Goal: Entertainment & Leisure: Consume media (video, audio)

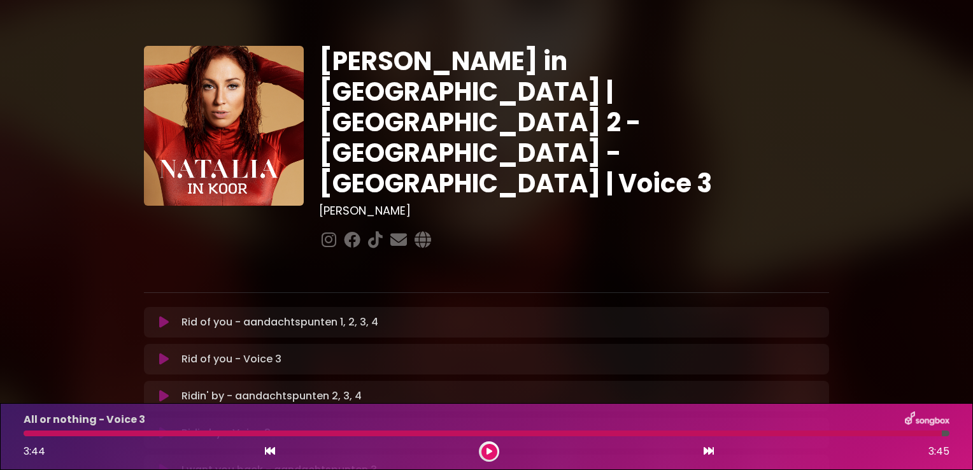
scroll to position [563, 0]
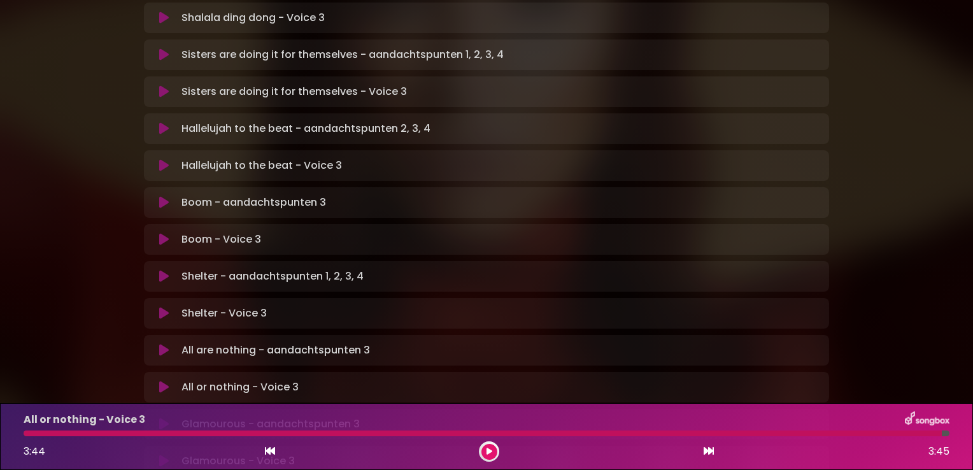
click at [495, 451] on button at bounding box center [490, 452] width 16 height 16
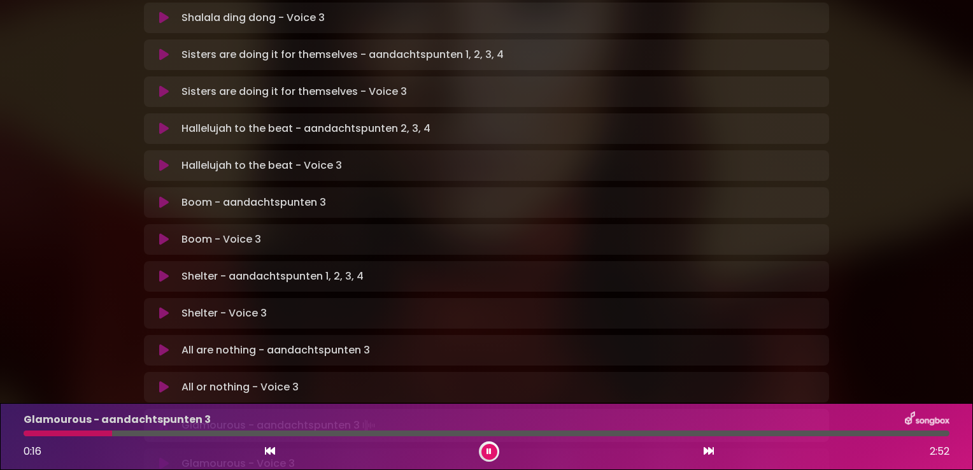
click at [31, 429] on div "Glamourous - aandachtspunten 3 0:16 2:52" at bounding box center [487, 437] width 942 height 50
click at [27, 434] on div at bounding box center [69, 434] width 90 height 6
click at [226, 434] on div at bounding box center [487, 434] width 926 height 6
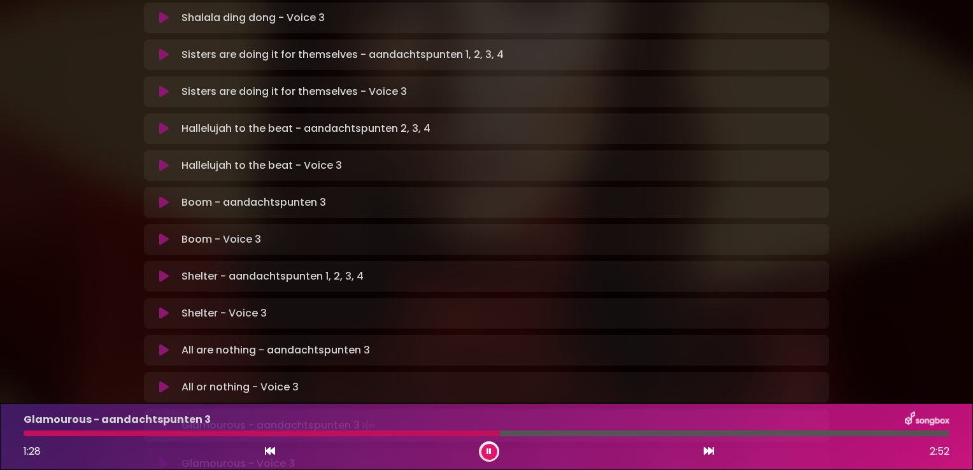
click at [301, 435] on div at bounding box center [487, 434] width 926 height 6
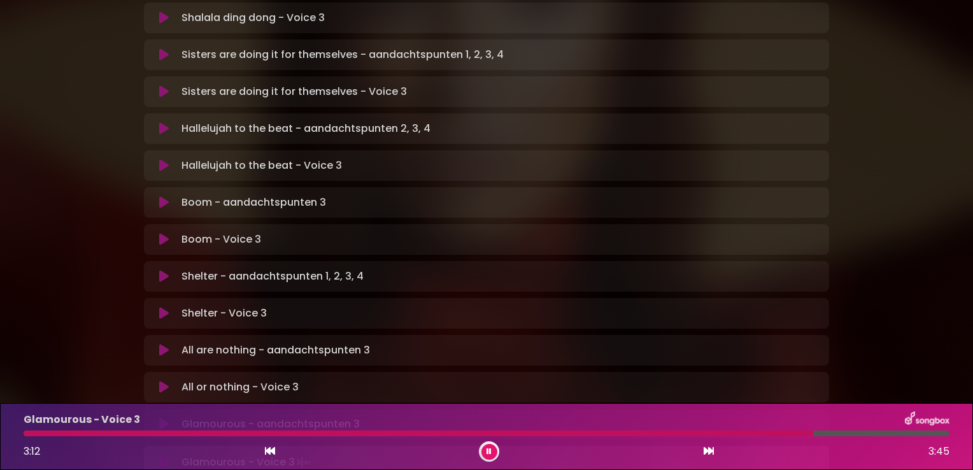
click at [478, 443] on div "3:12 3:45" at bounding box center [487, 451] width 942 height 20
click at [489, 447] on button at bounding box center [490, 452] width 16 height 16
drag, startPoint x: 492, startPoint y: 457, endPoint x: 478, endPoint y: 445, distance: 18.1
click at [492, 456] on button at bounding box center [490, 452] width 16 height 16
click at [18, 434] on div at bounding box center [487, 434] width 942 height 6
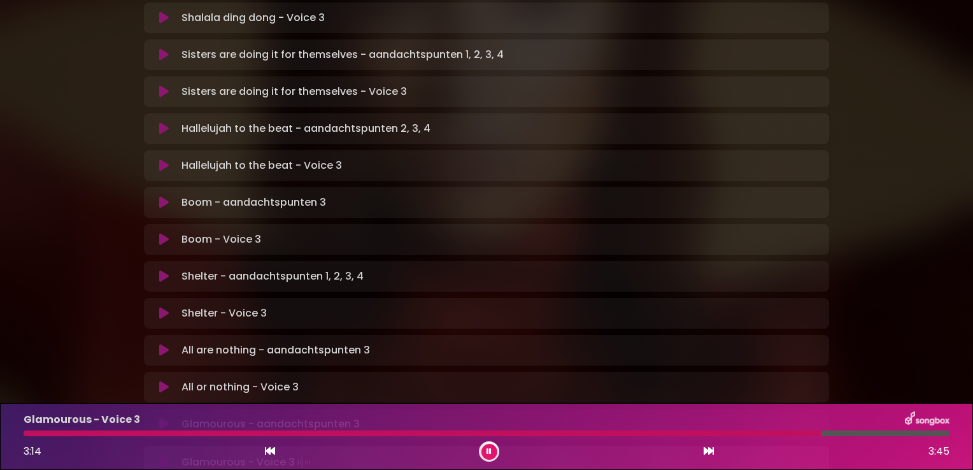
click at [26, 431] on div at bounding box center [487, 434] width 926 height 6
click at [489, 455] on icon at bounding box center [489, 452] width 5 height 8
click at [942, 436] on div at bounding box center [487, 434] width 926 height 6
click at [942, 434] on div at bounding box center [487, 434] width 926 height 6
click at [497, 449] on div at bounding box center [489, 451] width 20 height 20
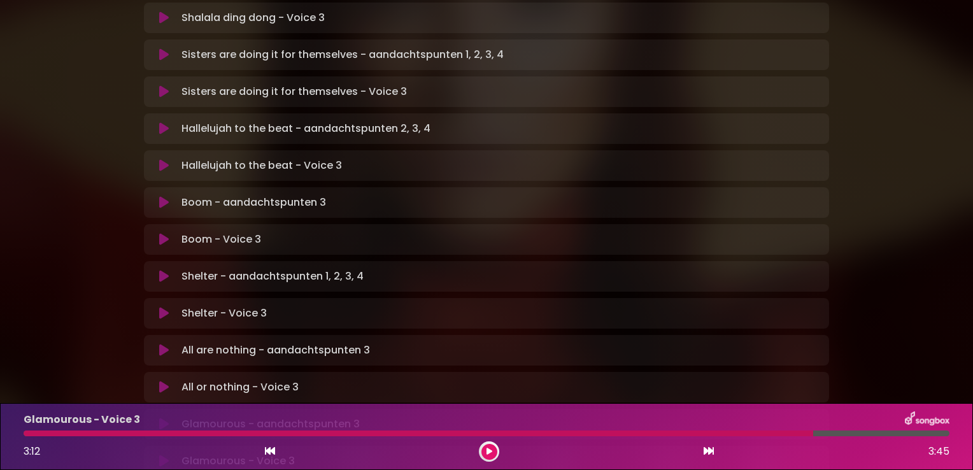
click at [478, 448] on div "3:12 3:45" at bounding box center [487, 451] width 942 height 20
click at [489, 448] on icon at bounding box center [490, 452] width 6 height 8
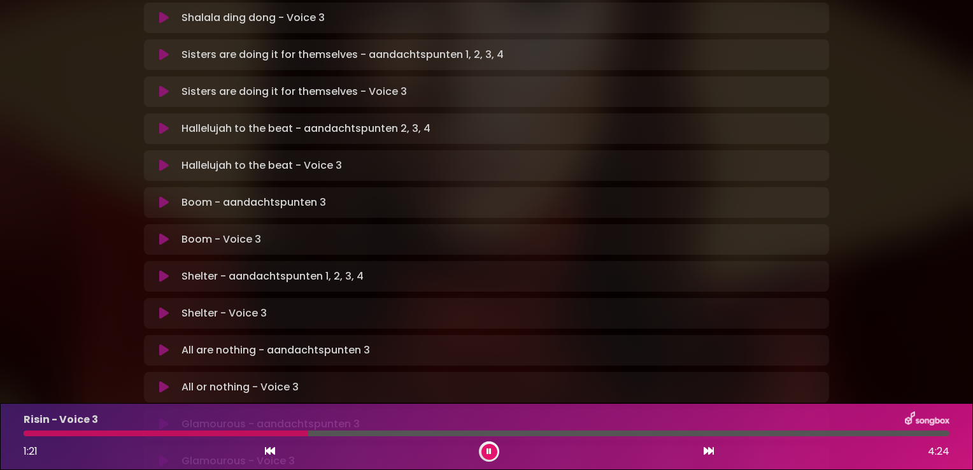
click at [133, 435] on div at bounding box center [166, 434] width 285 height 6
